Goal: Find specific page/section: Find specific page/section

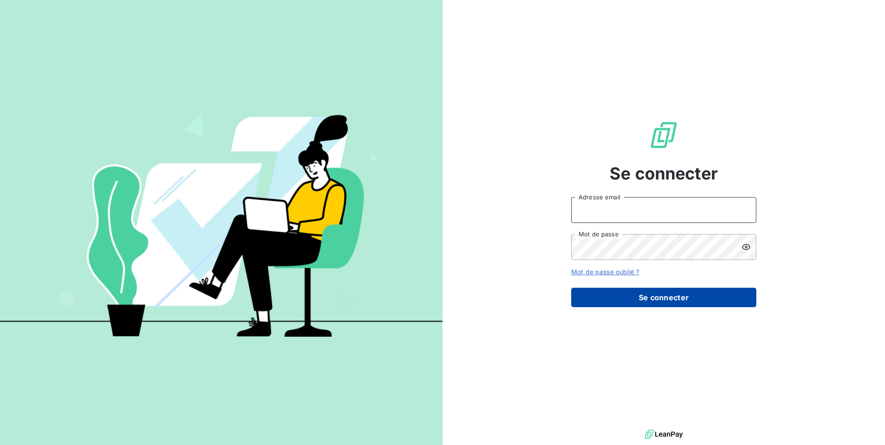
type input "[EMAIL_ADDRESS][DOMAIN_NAME]"
click at [599, 292] on button "Se connecter" at bounding box center [663, 297] width 185 height 19
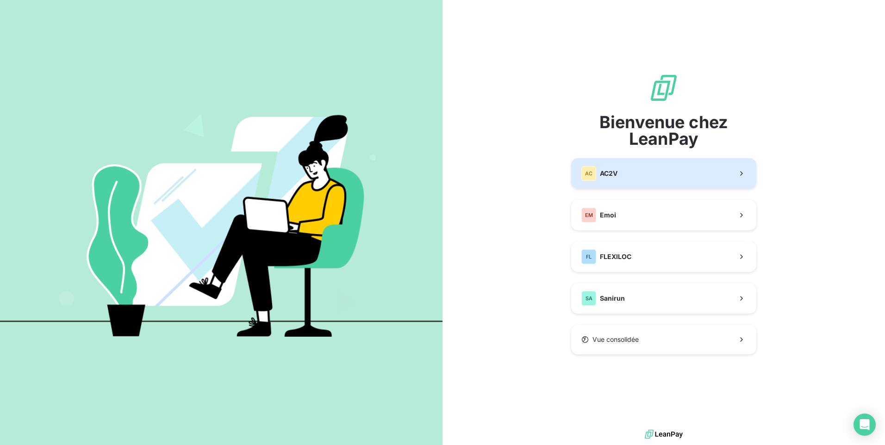
click at [612, 173] on span "AC2V" at bounding box center [609, 173] width 18 height 9
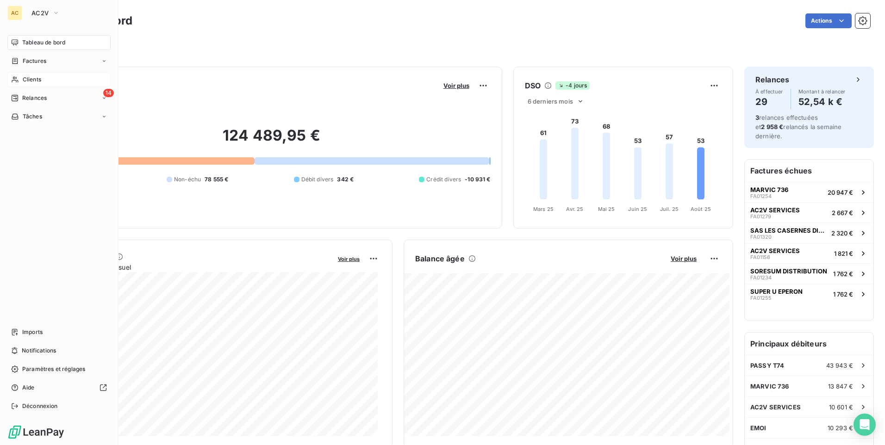
click at [39, 80] on span "Clients" at bounding box center [32, 79] width 19 height 8
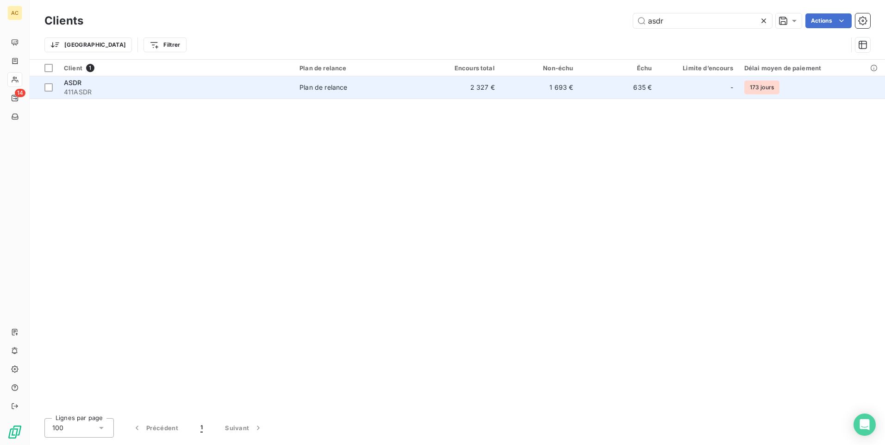
type input "asdr"
click at [86, 89] on span "411ASDR" at bounding box center [176, 92] width 225 height 9
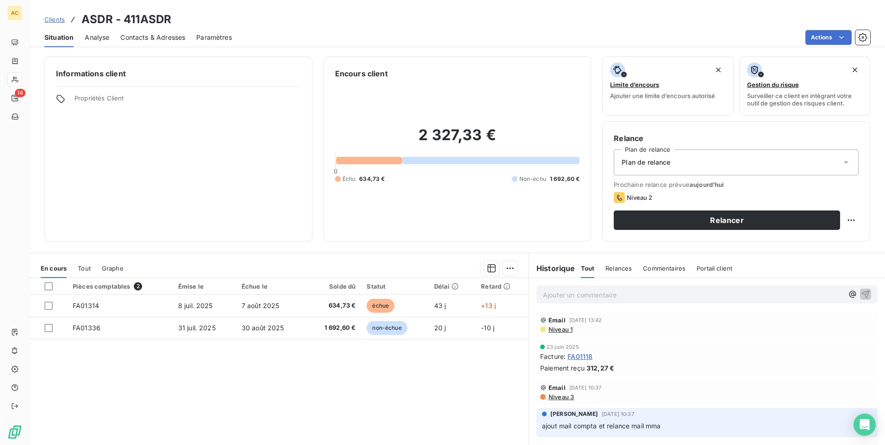
click at [663, 269] on span "Commentaires" at bounding box center [664, 268] width 43 height 7
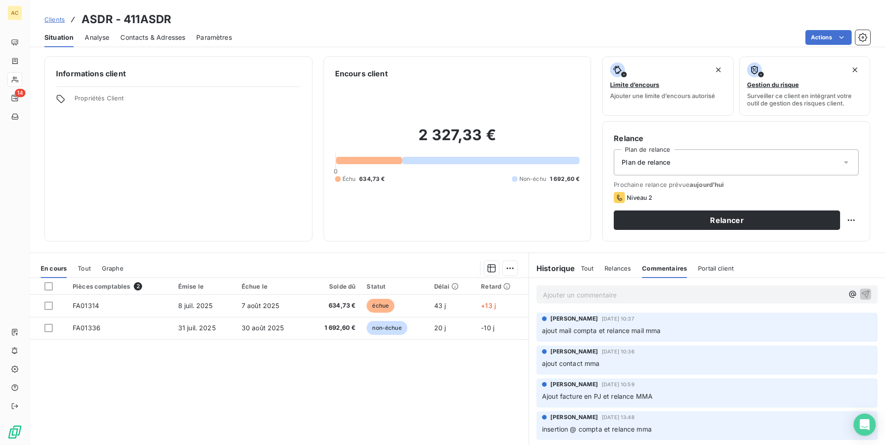
click at [563, 296] on p "Ajouter un commentaire ﻿" at bounding box center [693, 295] width 301 height 12
drag, startPoint x: 599, startPoint y: 294, endPoint x: 642, endPoint y: 279, distance: 45.1
click at [600, 293] on span "Mariève: mail reçu-virt prévu le 29/08" at bounding box center [602, 294] width 118 height 8
drag, startPoint x: 858, startPoint y: 292, endPoint x: 860, endPoint y: 232, distance: 60.2
click at [862, 291] on icon "button" at bounding box center [866, 294] width 8 height 8
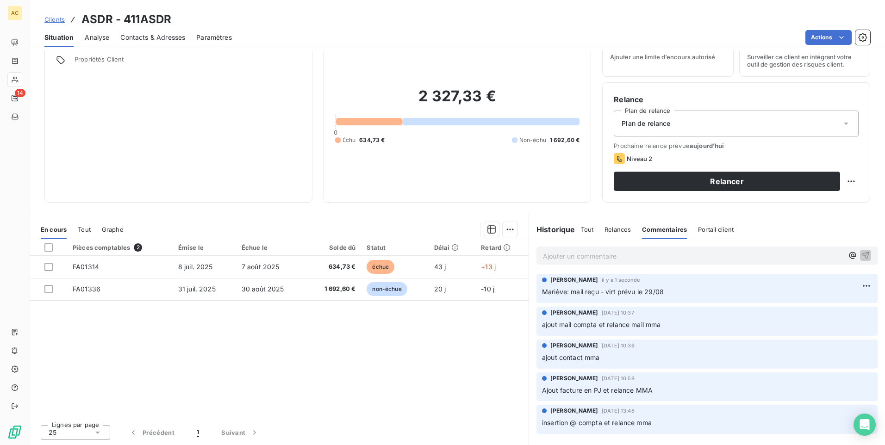
scroll to position [38, 0]
